Goal: Information Seeking & Learning: Learn about a topic

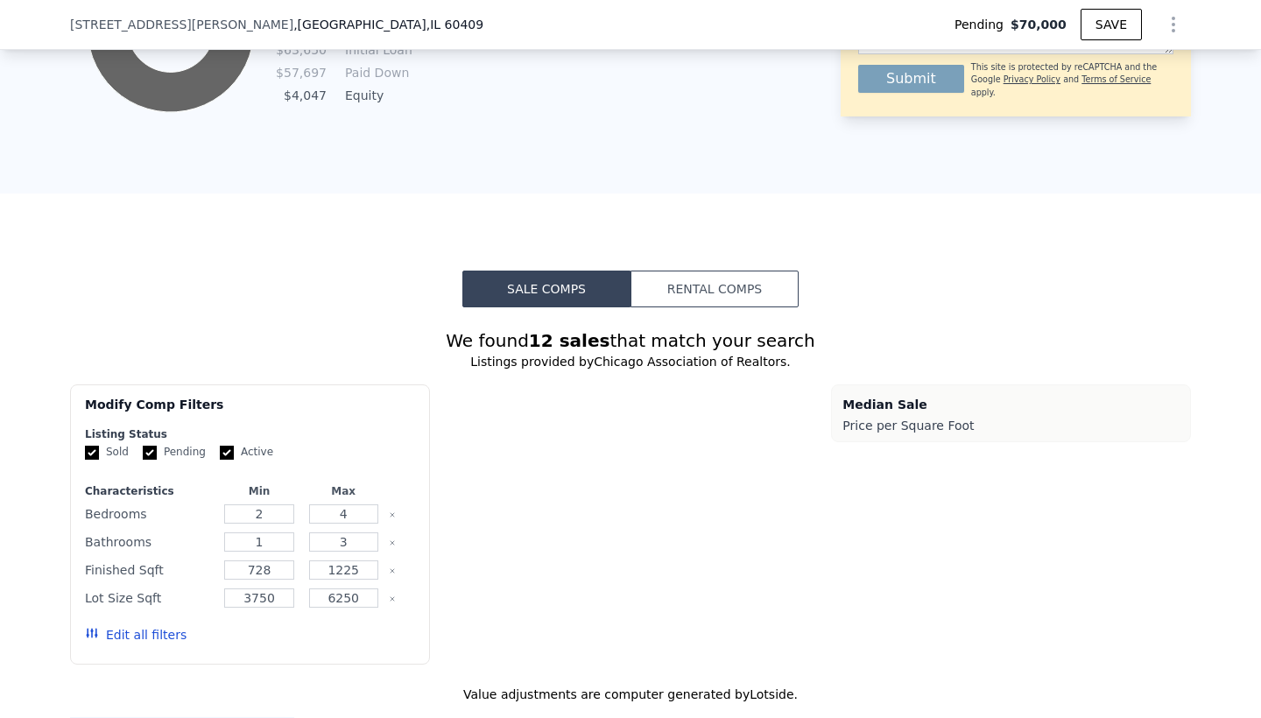
scroll to position [1173, 0]
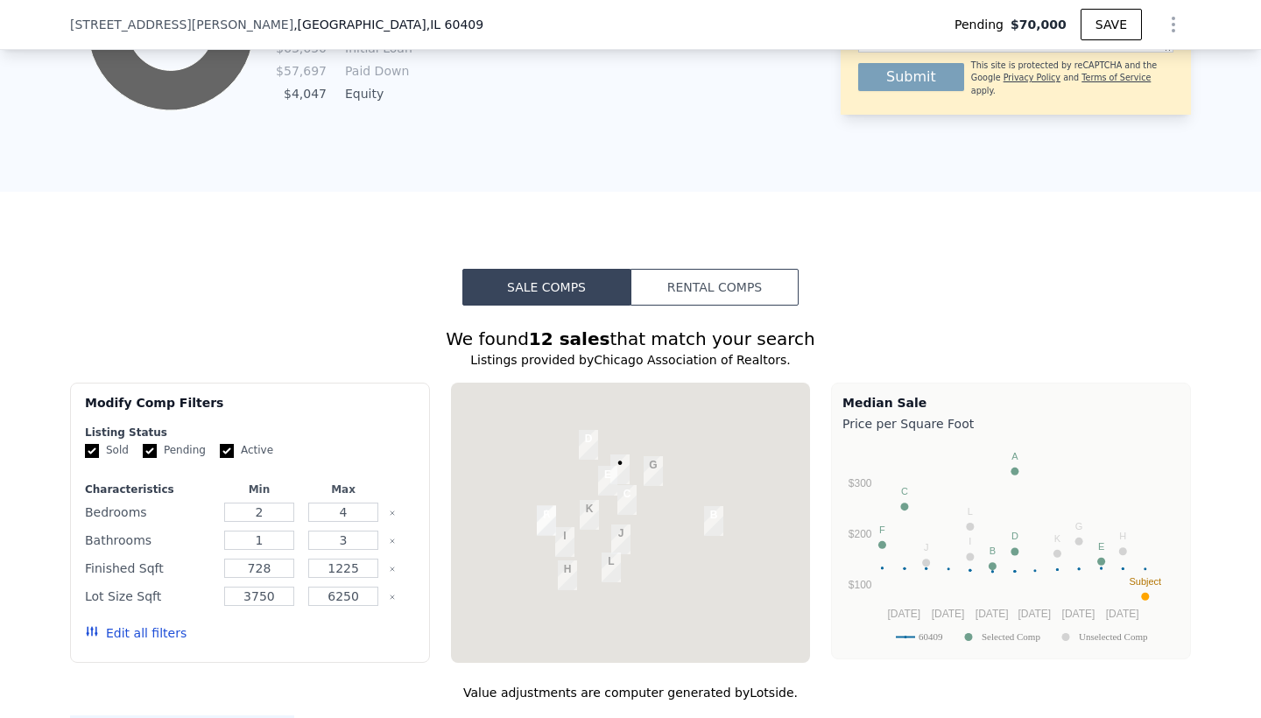
click at [226, 451] on input "Active" at bounding box center [227, 451] width 14 height 14
checkbox input "false"
click at [148, 452] on input "Pending" at bounding box center [150, 451] width 14 height 14
checkbox input "false"
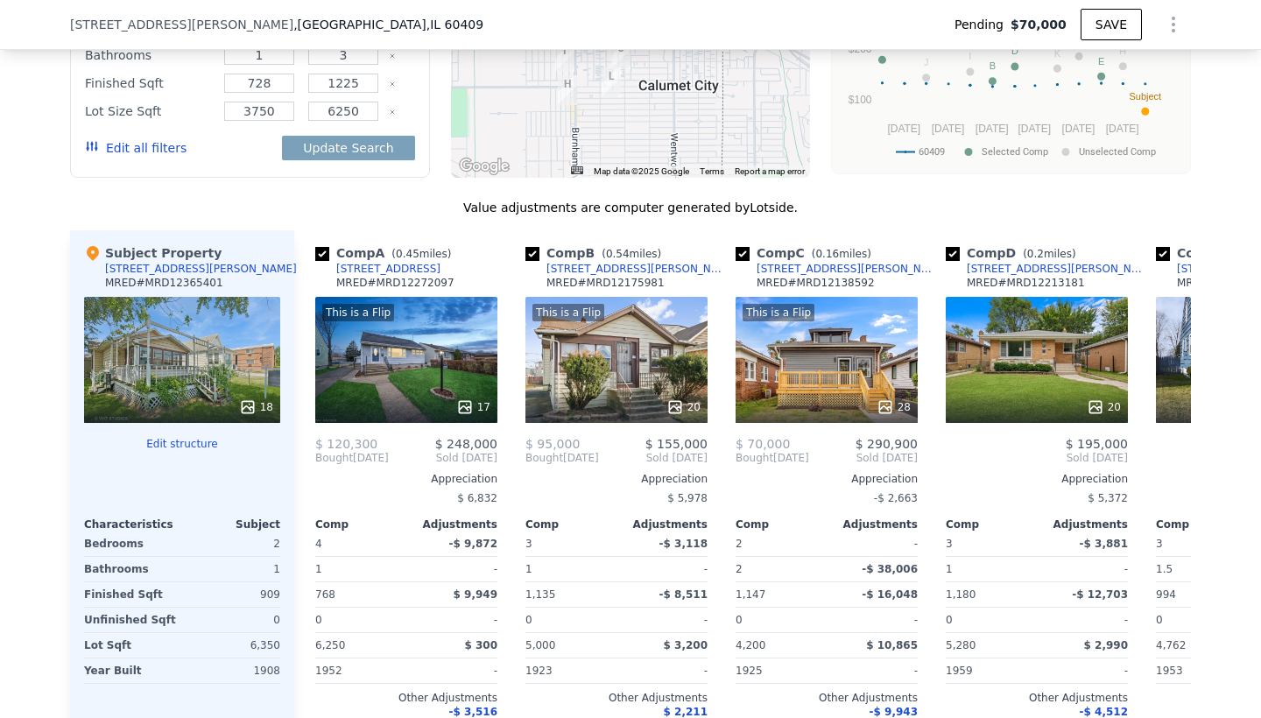
scroll to position [1659, 0]
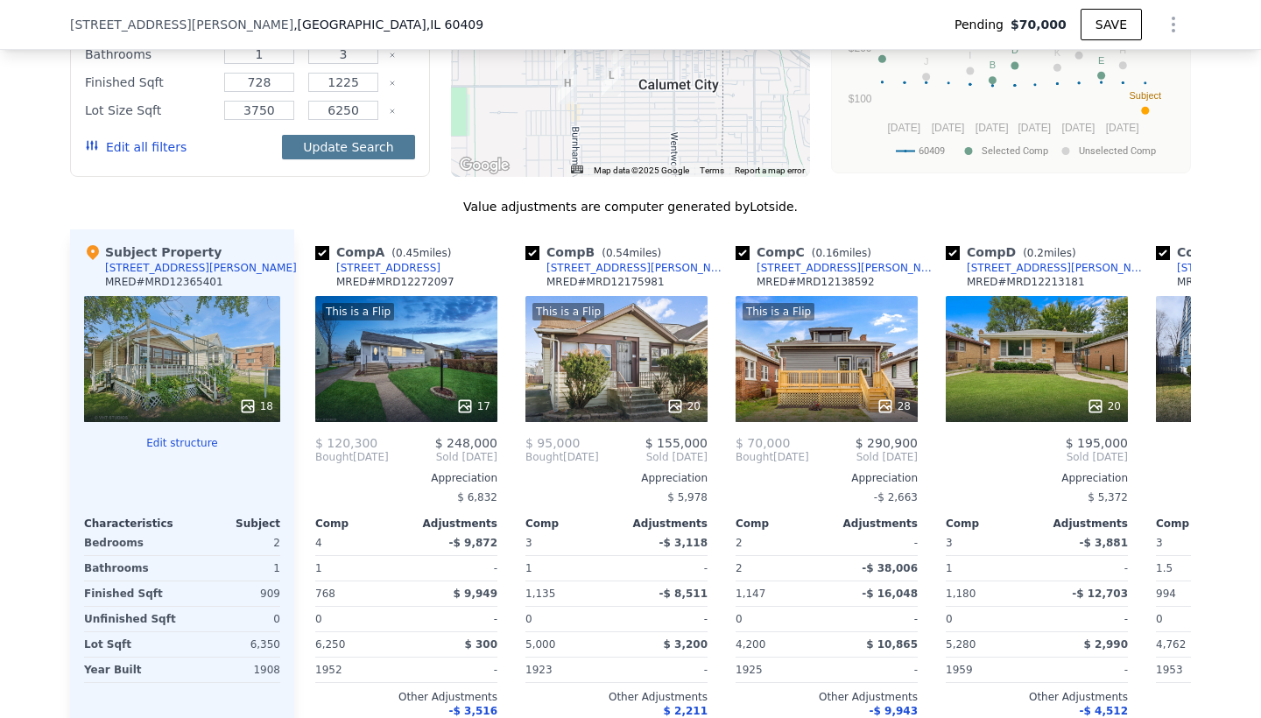
click at [354, 144] on button "Update Search" at bounding box center [348, 147] width 132 height 25
checkbox input "false"
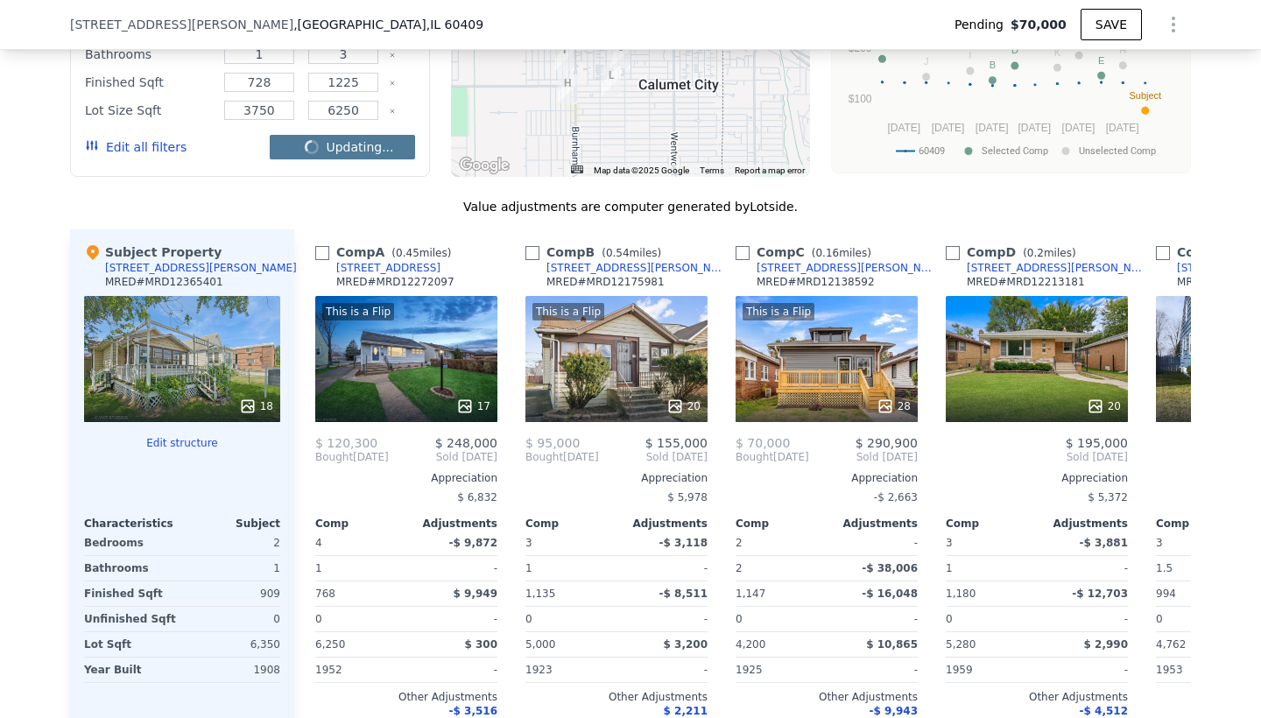
checkbox input "false"
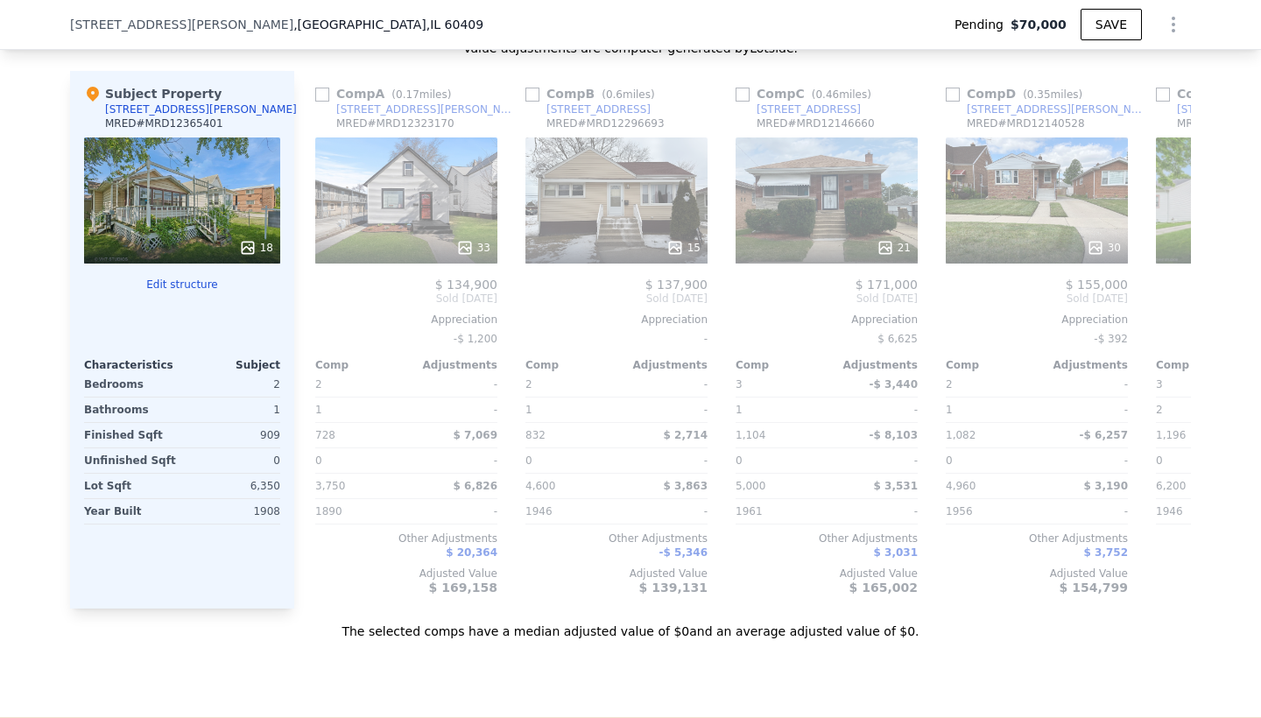
scroll to position [1820, 0]
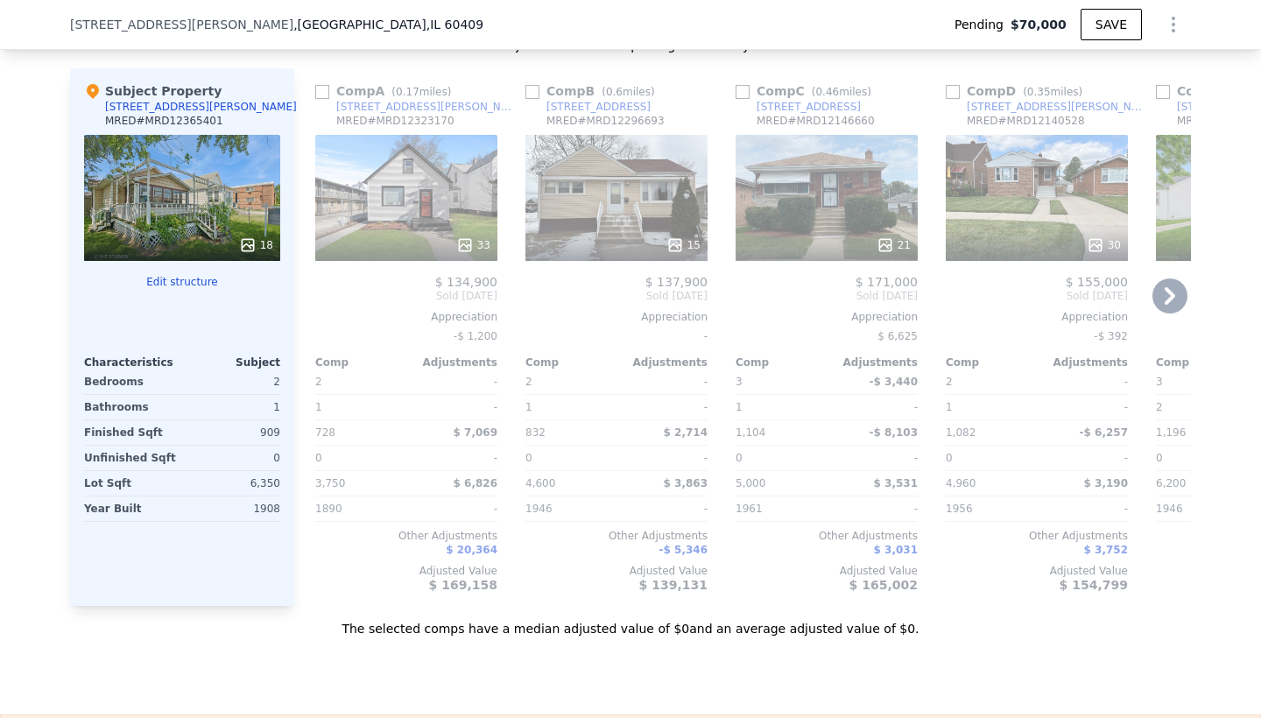
click at [309, 87] on div "Comp A ( 0.17 miles) [STREET_ADDRESS][PERSON_NAME] # MRD12323170 33 $ 134,900 S…" at bounding box center [406, 337] width 196 height 538
click at [320, 89] on input "checkbox" at bounding box center [322, 92] width 14 height 14
checkbox input "true"
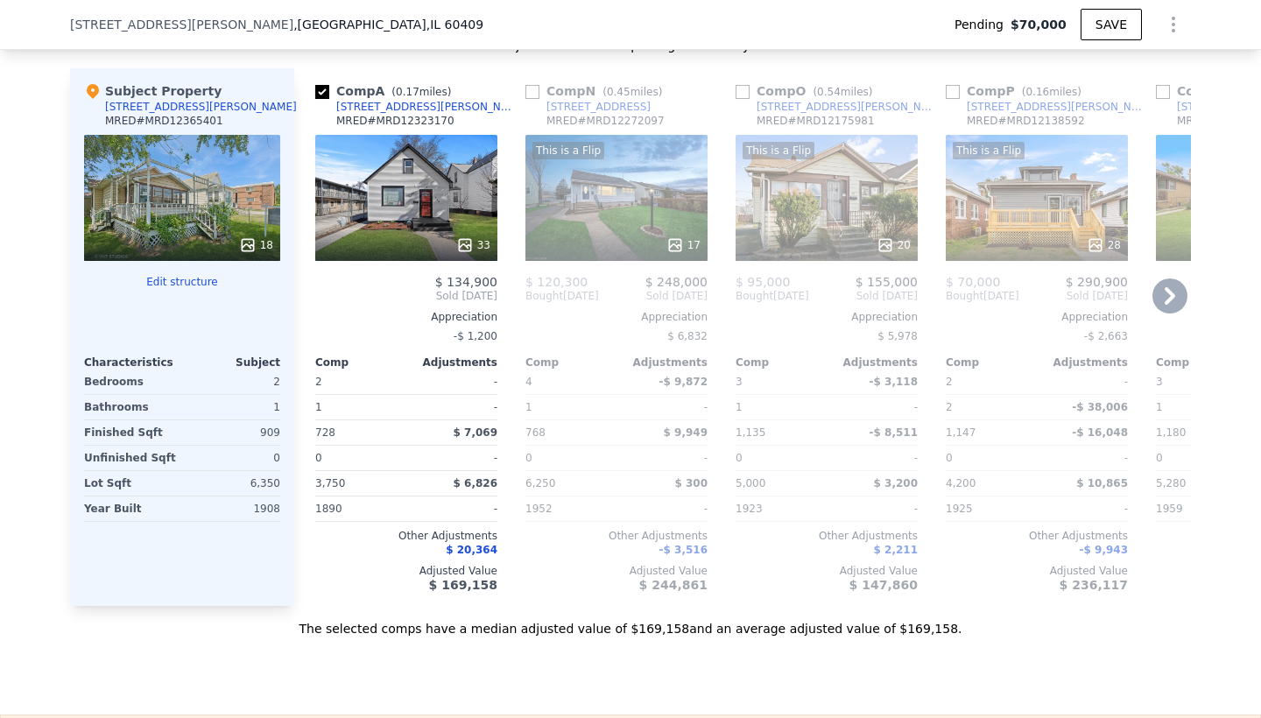
click at [744, 90] on input "checkbox" at bounding box center [743, 92] width 14 height 14
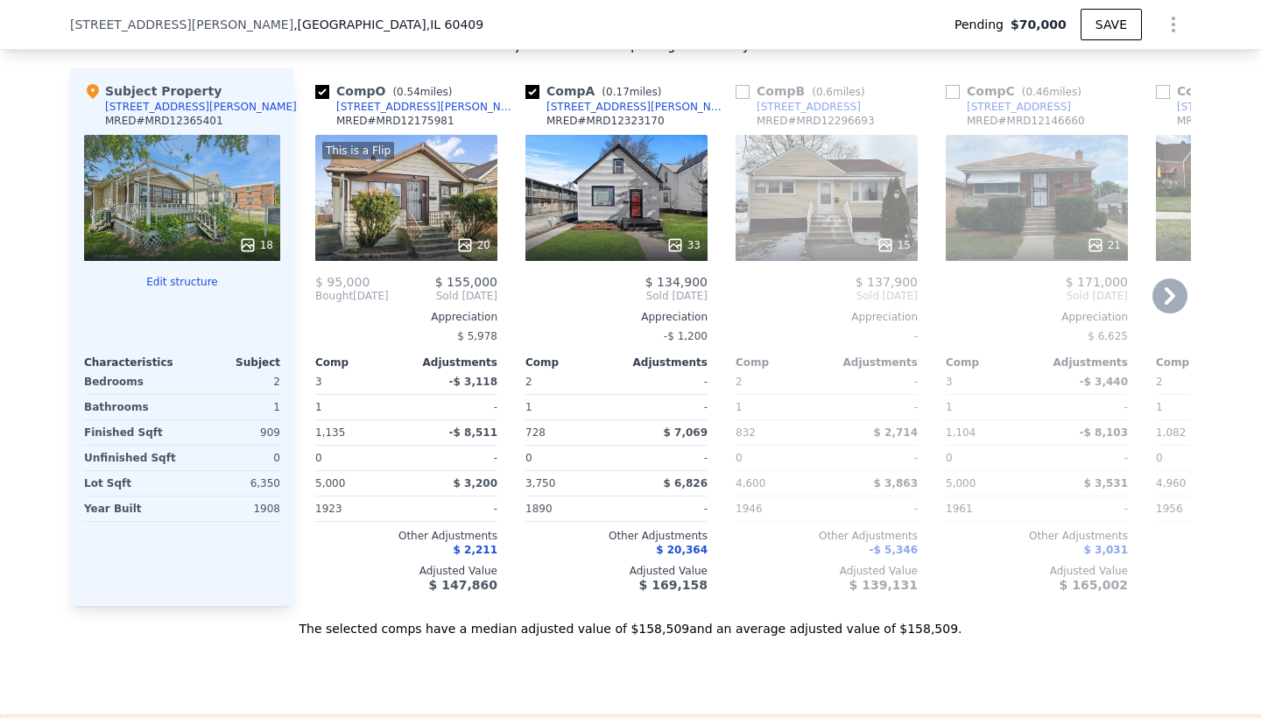
click at [322, 92] on input "checkbox" at bounding box center [322, 92] width 14 height 14
checkbox input "false"
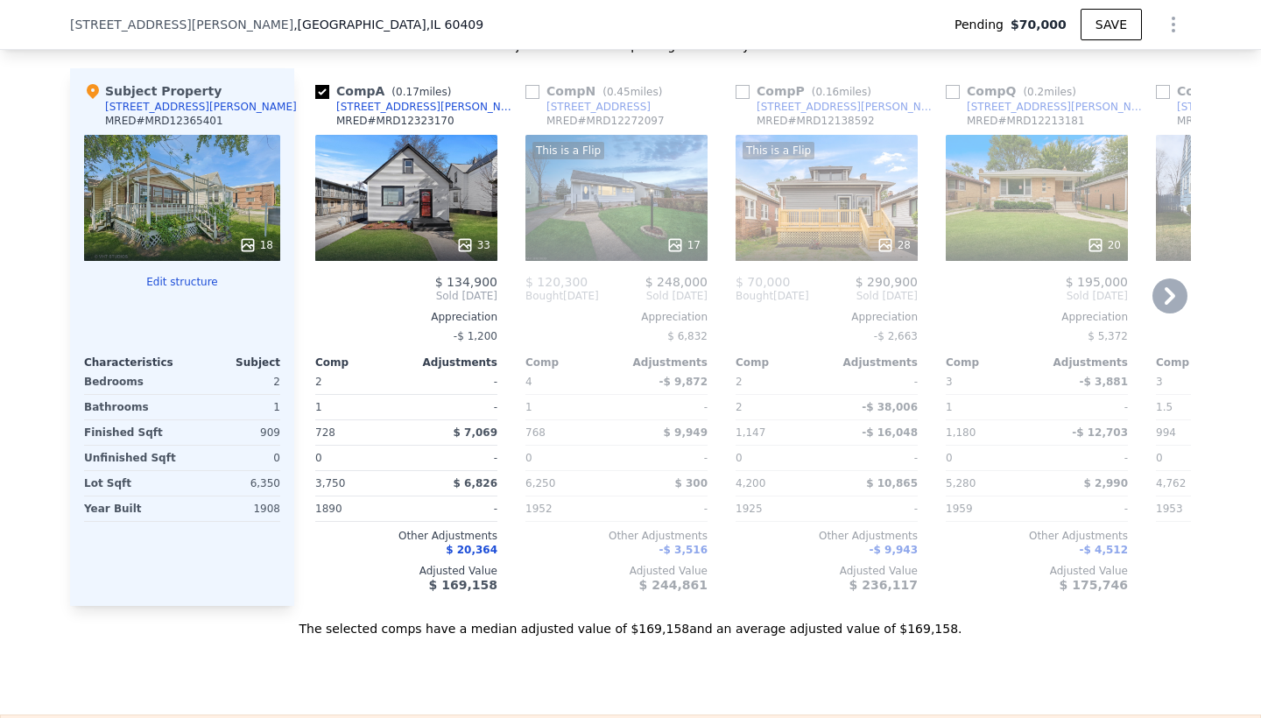
click at [745, 88] on input "checkbox" at bounding box center [743, 92] width 14 height 14
checkbox input "true"
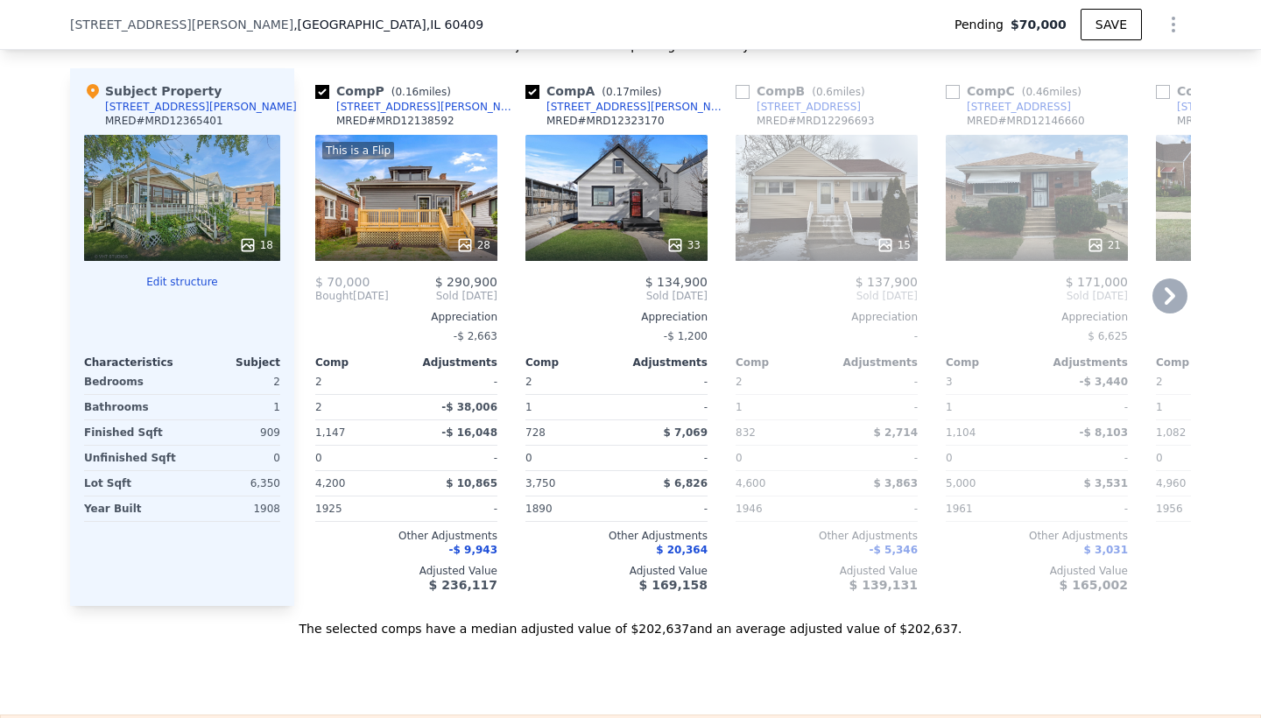
click at [742, 92] on input "checkbox" at bounding box center [743, 92] width 14 height 14
checkbox input "true"
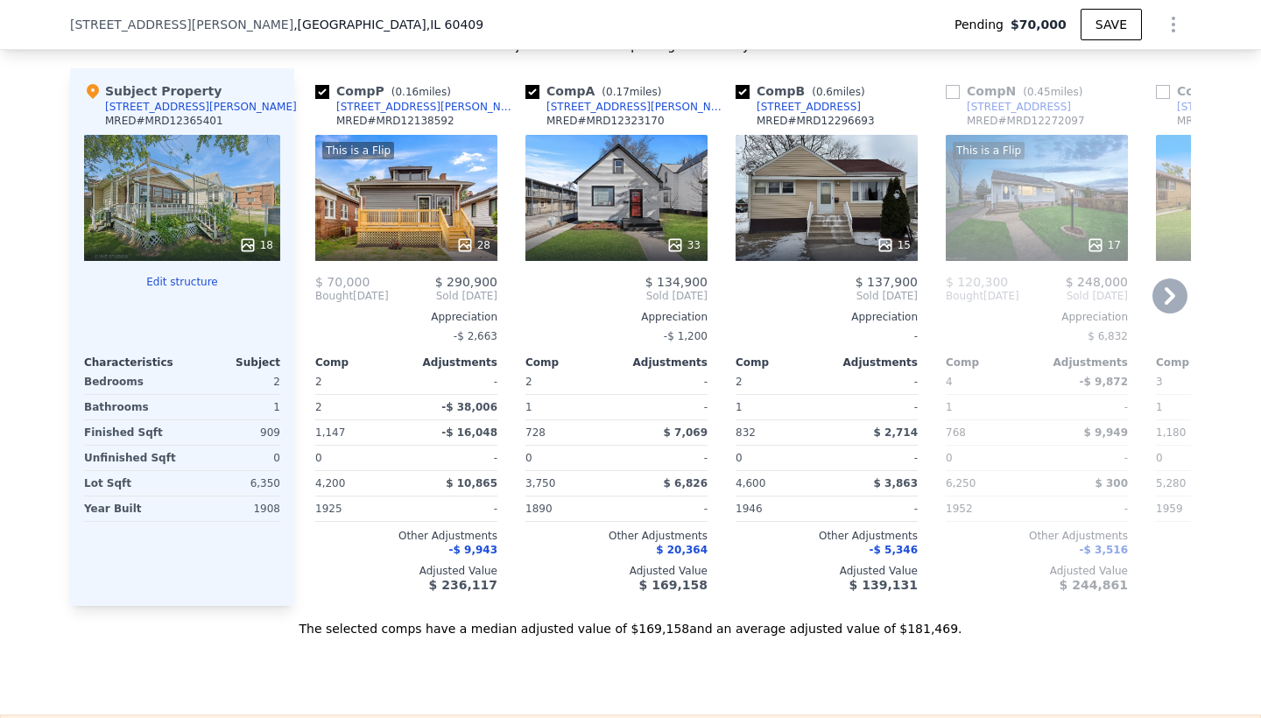
click at [318, 94] on input "checkbox" at bounding box center [322, 92] width 14 height 14
checkbox input "false"
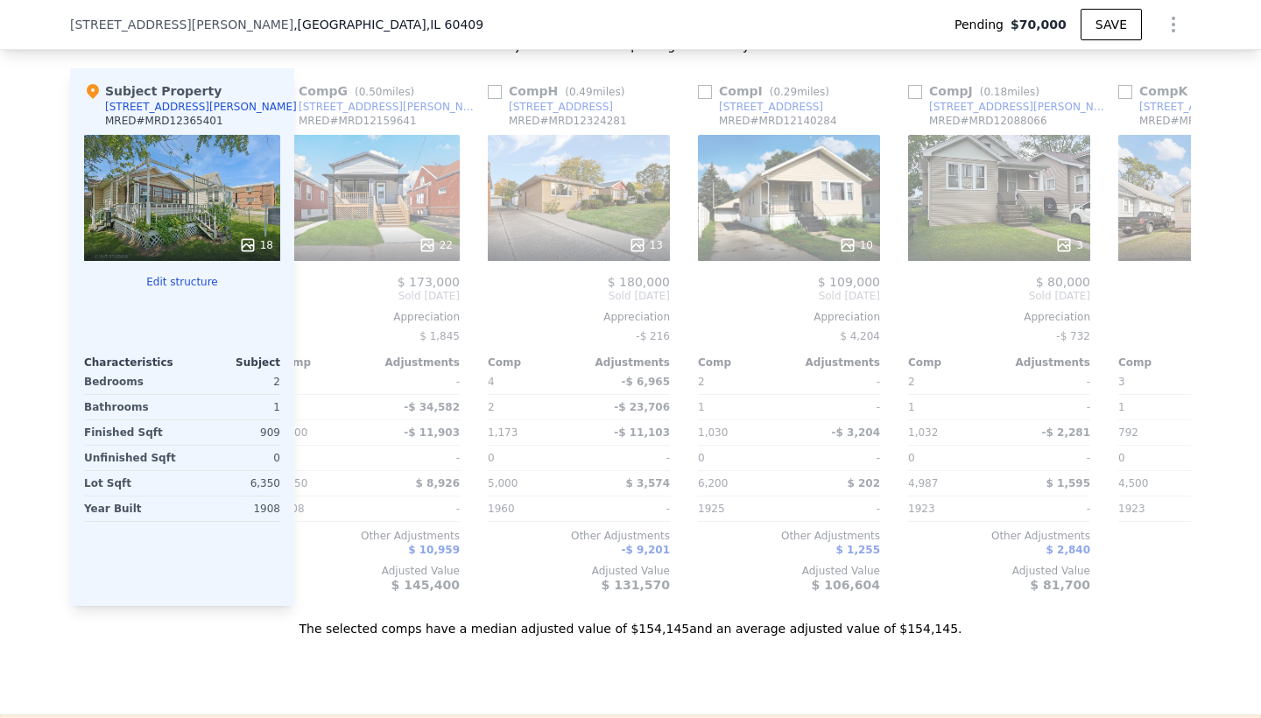
scroll to position [0, 1299]
